Goal: Communication & Community: Connect with others

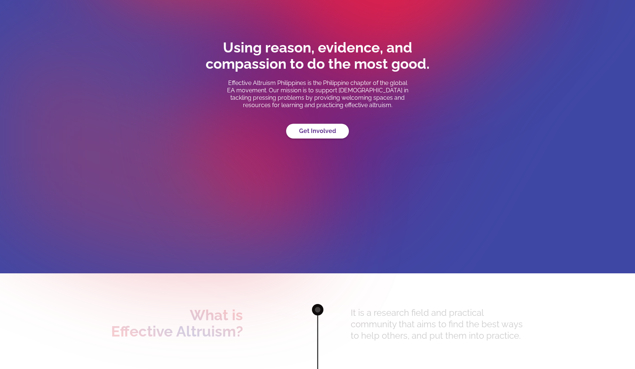
scroll to position [113, 0]
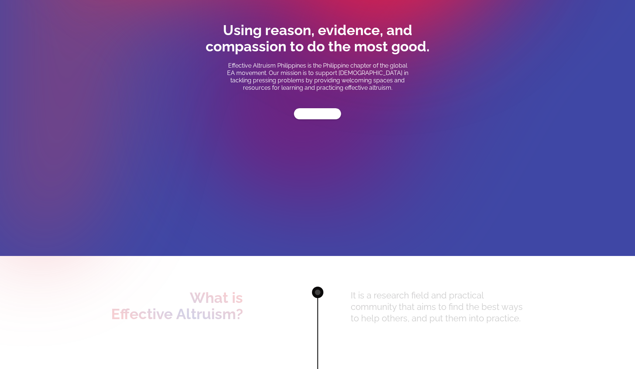
click at [322, 111] on link "Get Involved" at bounding box center [317, 113] width 47 height 11
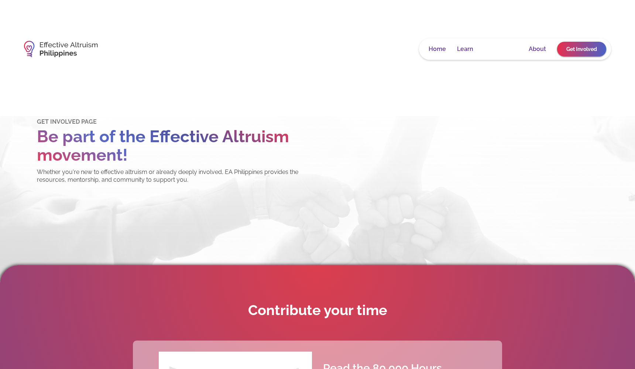
click at [497, 51] on link "Community" at bounding box center [500, 48] width 33 height 7
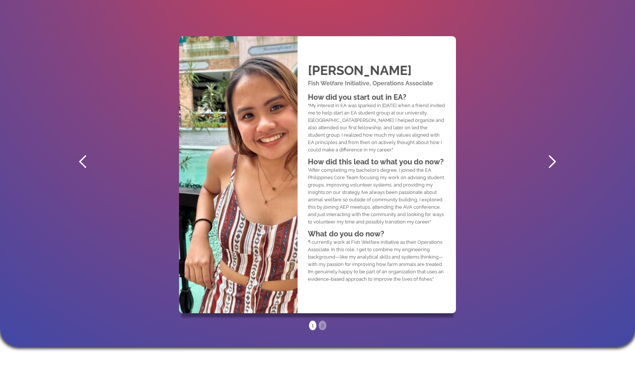
scroll to position [418, 0]
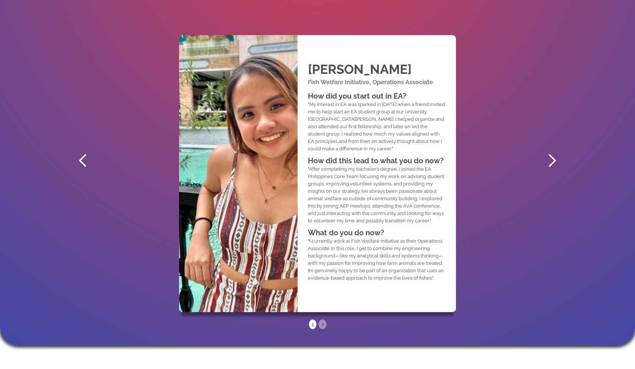
click at [552, 162] on div "next slide" at bounding box center [552, 160] width 15 height 15
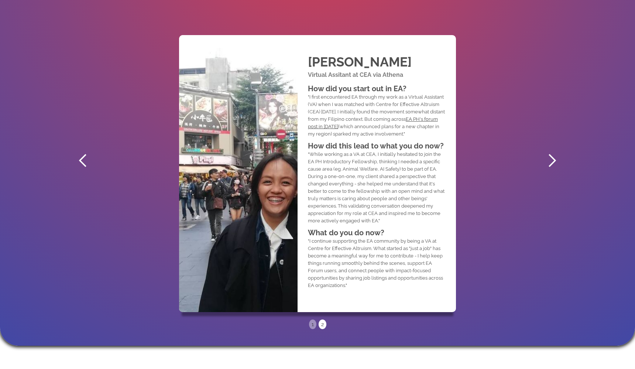
click at [551, 163] on div "next slide" at bounding box center [552, 160] width 15 height 15
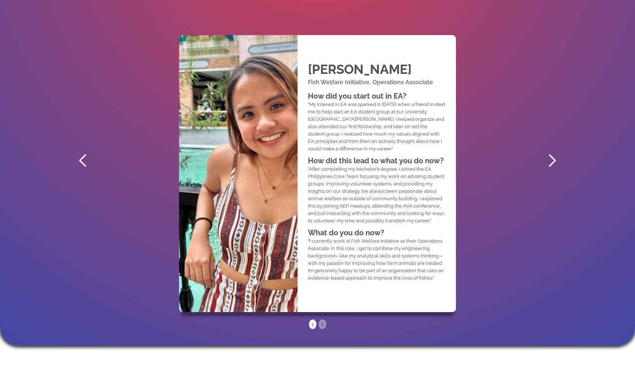
click at [551, 163] on div "next slide" at bounding box center [552, 160] width 15 height 15
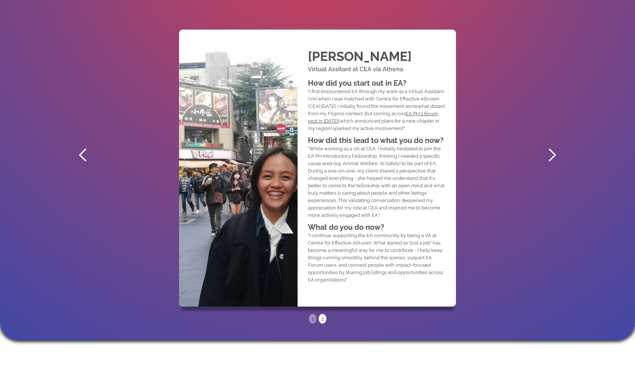
scroll to position [430, 0]
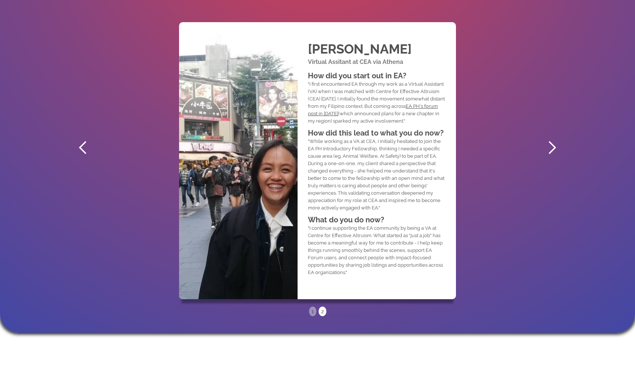
click at [556, 151] on div "next slide" at bounding box center [552, 147] width 15 height 15
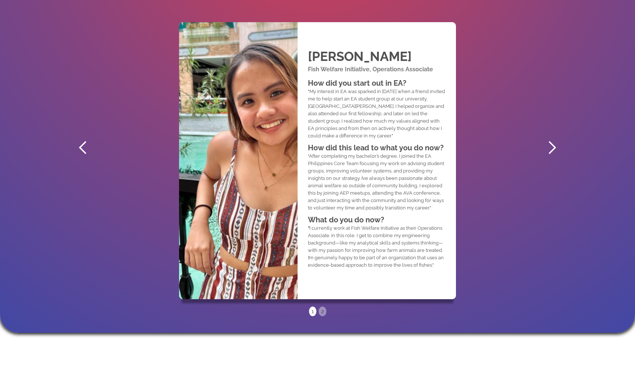
click at [556, 151] on div "next slide" at bounding box center [552, 147] width 15 height 15
